Goal: Find specific page/section

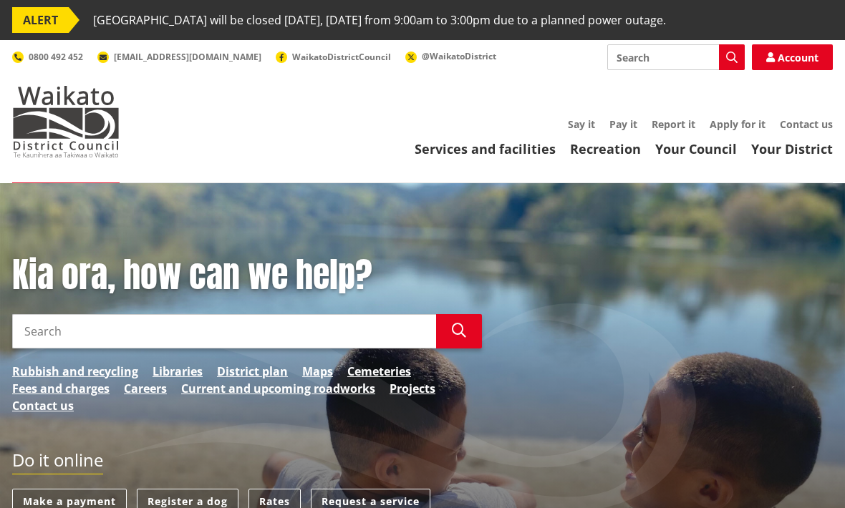
click at [634, 58] on input "Search" at bounding box center [675, 57] width 137 height 26
type input "Karyn bond"
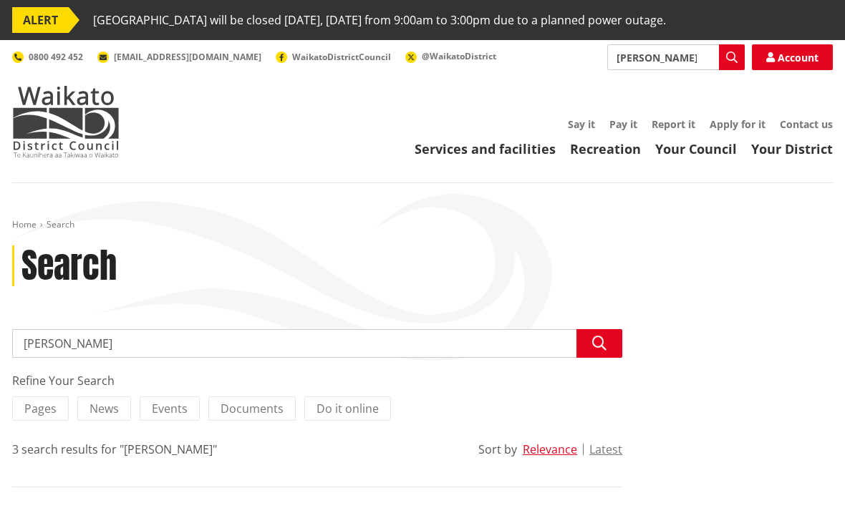
click at [624, 60] on input "[PERSON_NAME]" at bounding box center [675, 57] width 137 height 26
click at [637, 57] on input "[PERSON_NAME]" at bounding box center [675, 57] width 137 height 26
type input "Keryin bond"
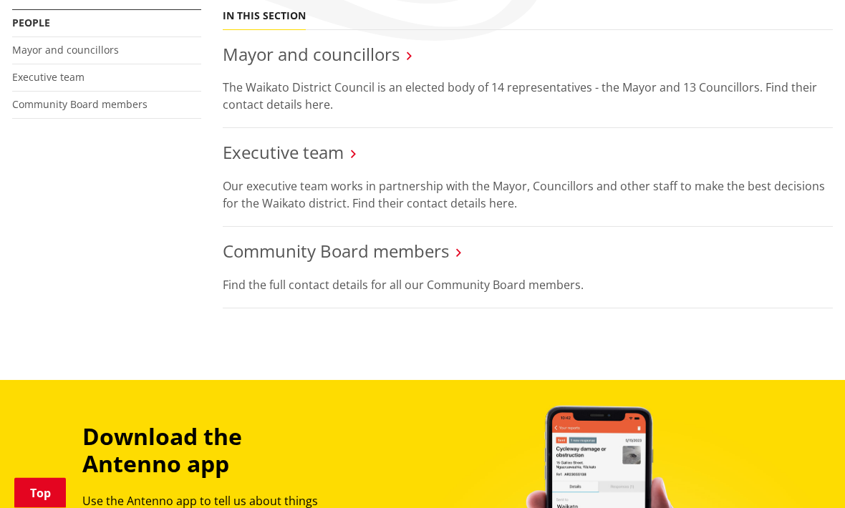
scroll to position [320, 0]
click at [74, 77] on link "Executive team" at bounding box center [48, 77] width 72 height 14
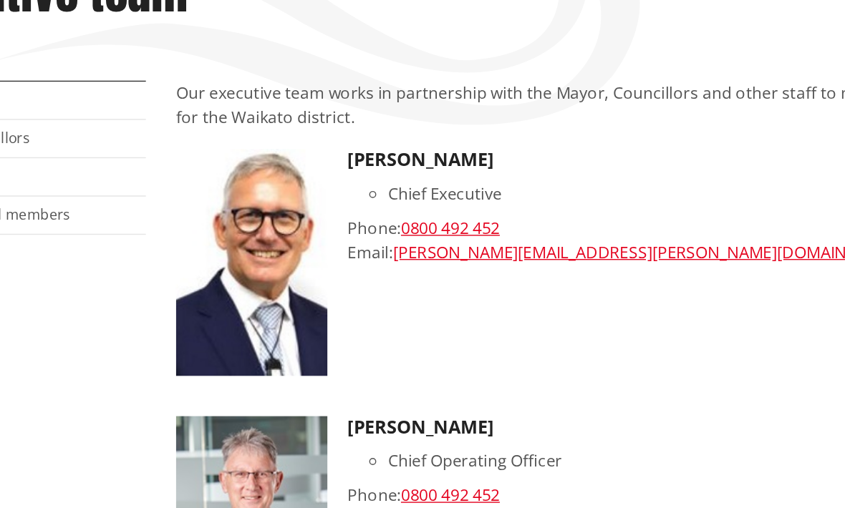
scroll to position [164, 0]
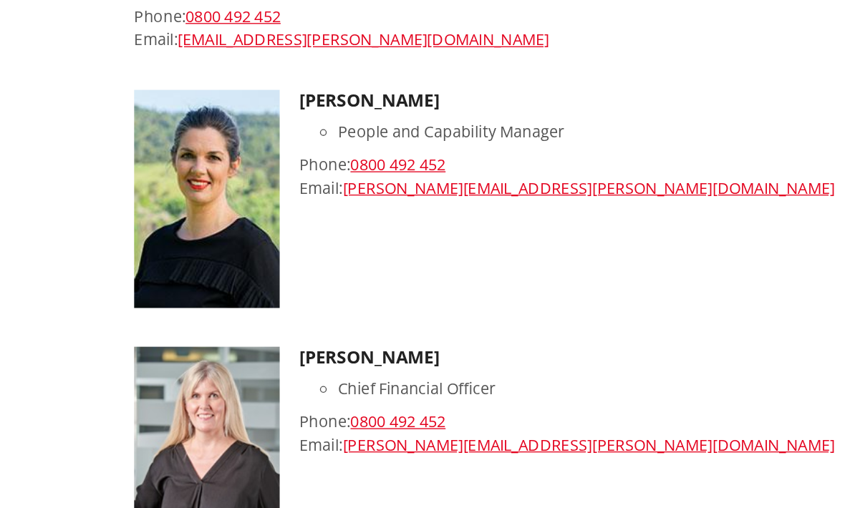
scroll to position [1070, 0]
